Goal: Information Seeking & Learning: Learn about a topic

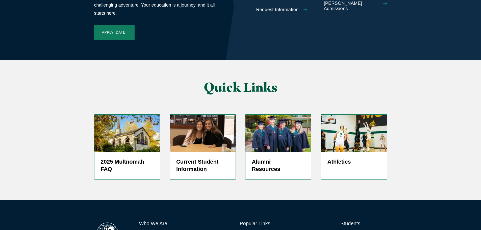
scroll to position [1202, 0]
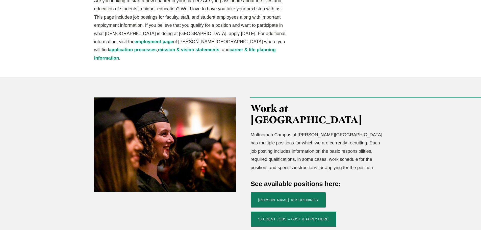
scroll to position [101, 0]
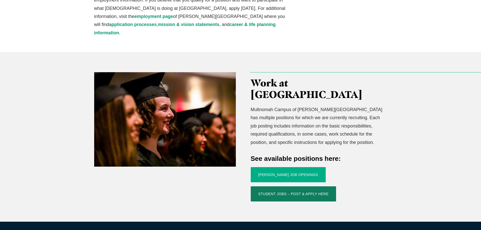
click at [287, 167] on link "Jessup Job Openings" at bounding box center [288, 174] width 75 height 15
